Goal: Information Seeking & Learning: Learn about a topic

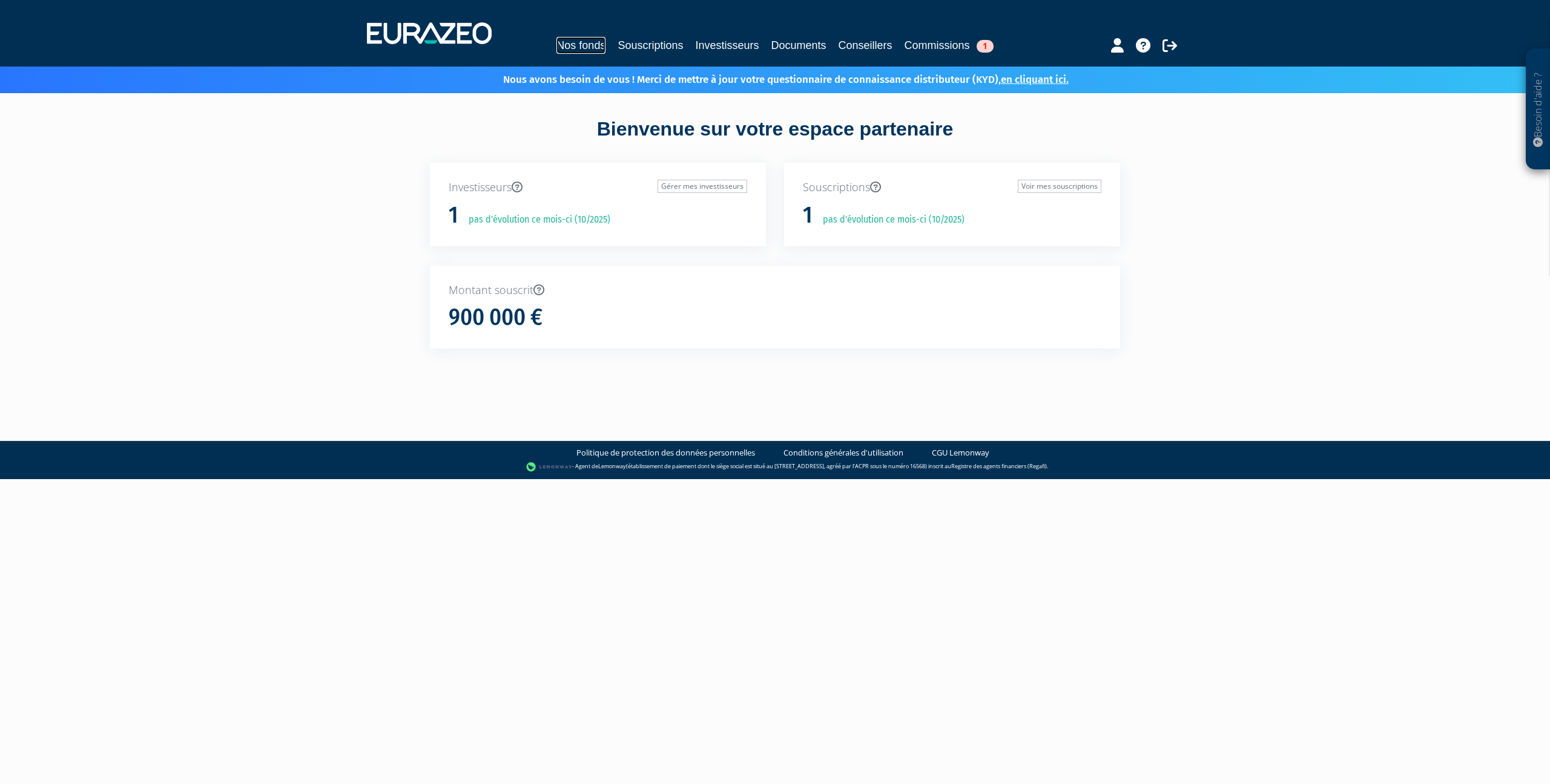
click at [585, 45] on link "Nos fonds" at bounding box center [580, 45] width 49 height 17
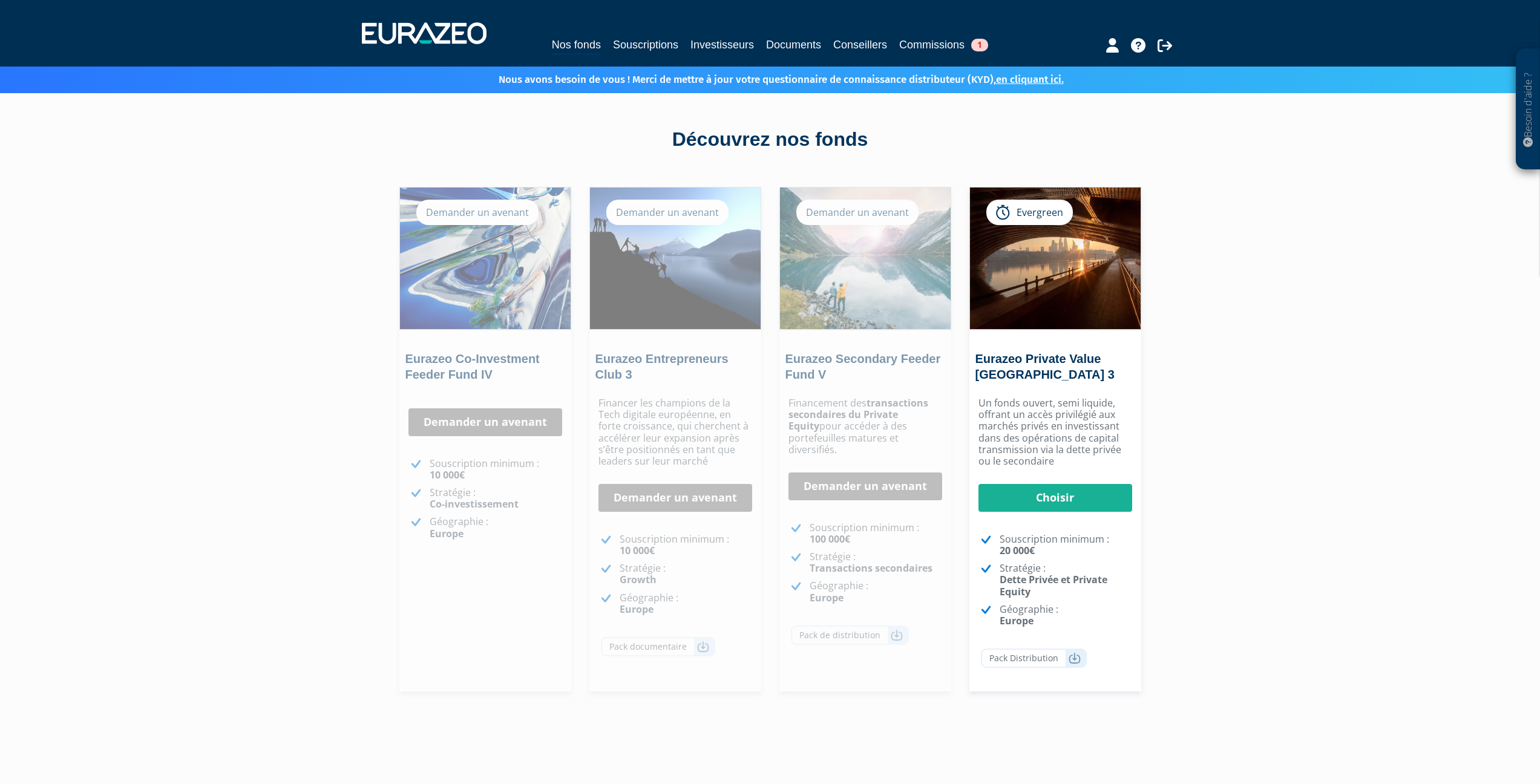
click at [312, 325] on div "Besoin d'aide ? × J'ai besoin d'aide Si vous avez une question à propos du fonc…" at bounding box center [770, 376] width 1540 height 752
click at [1058, 280] on img at bounding box center [1055, 258] width 171 height 141
